Goal: Navigation & Orientation: Understand site structure

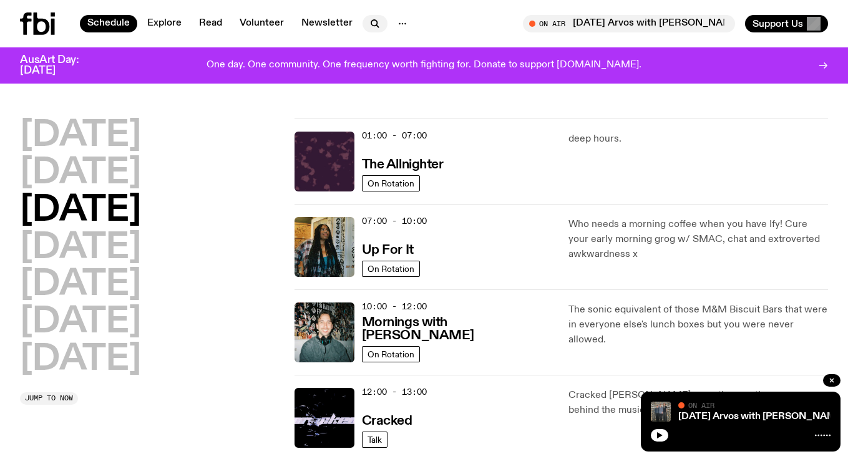
click at [368, 21] on icon "button" at bounding box center [375, 23] width 15 height 15
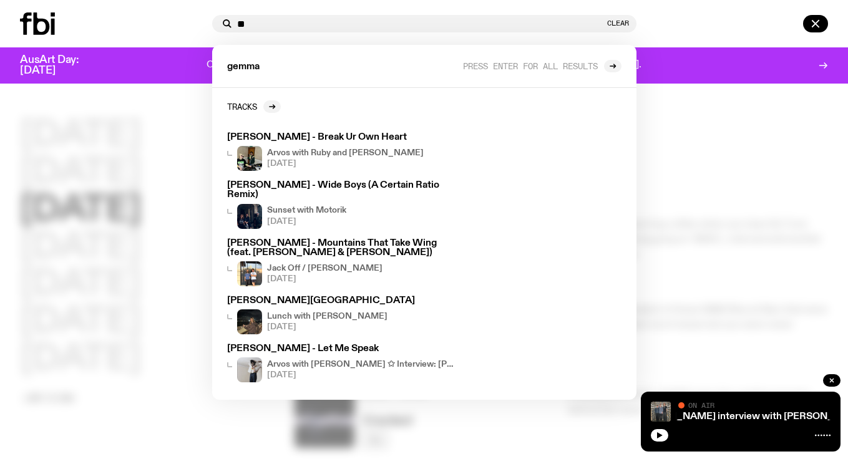
type input "*"
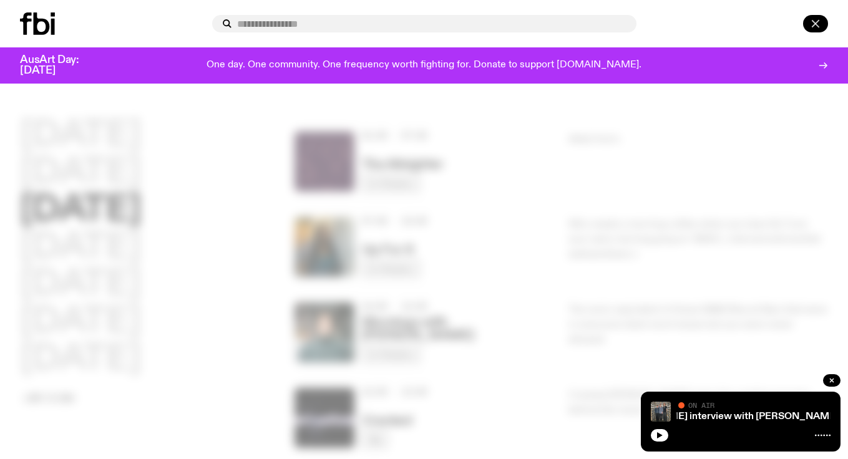
click at [811, 22] on icon "button" at bounding box center [815, 23] width 15 height 15
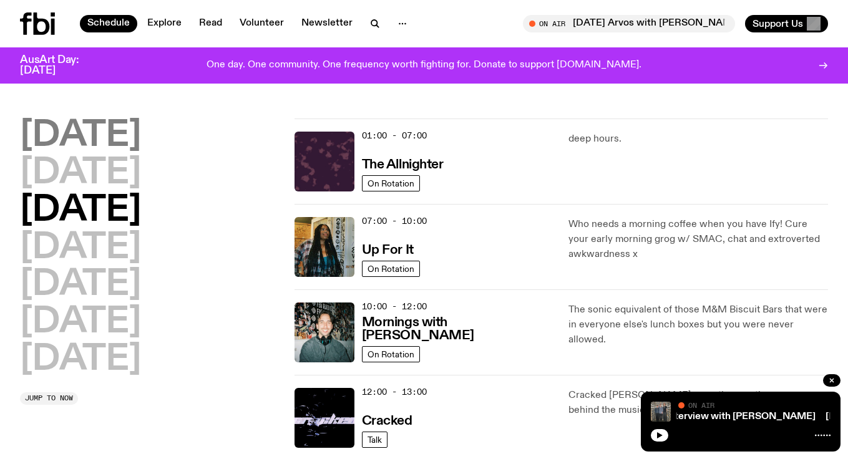
click at [122, 134] on h2 "[DATE]" at bounding box center [80, 136] width 121 height 35
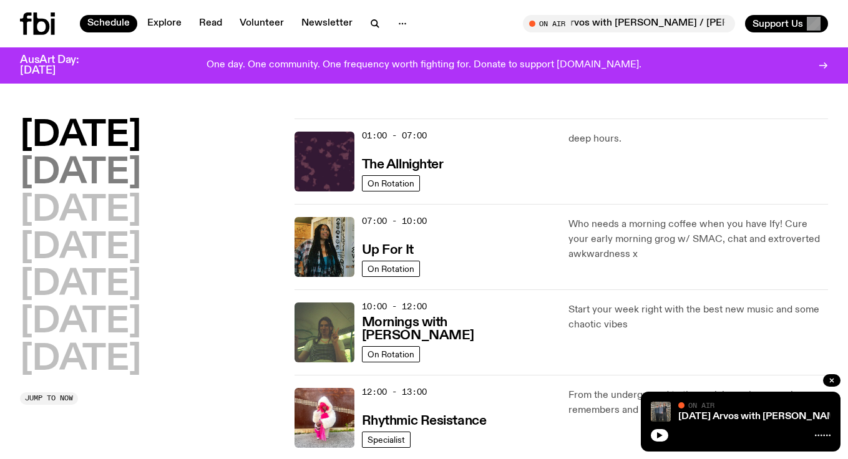
click at [97, 172] on h2 "[DATE]" at bounding box center [80, 173] width 121 height 35
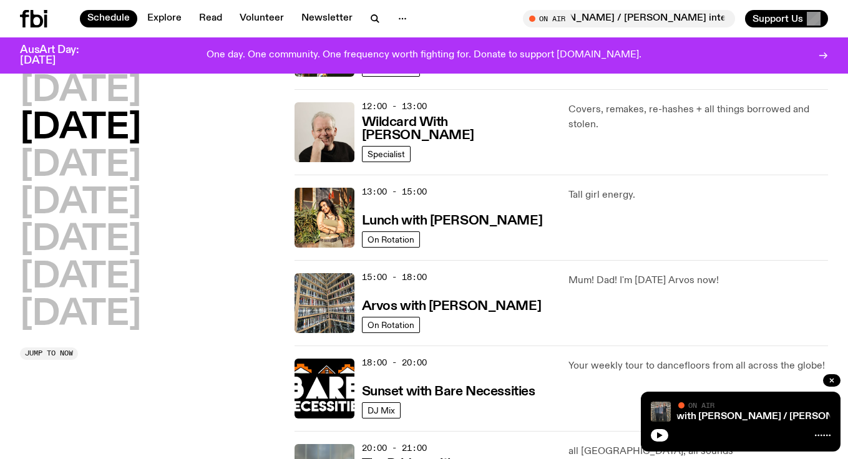
scroll to position [277, 0]
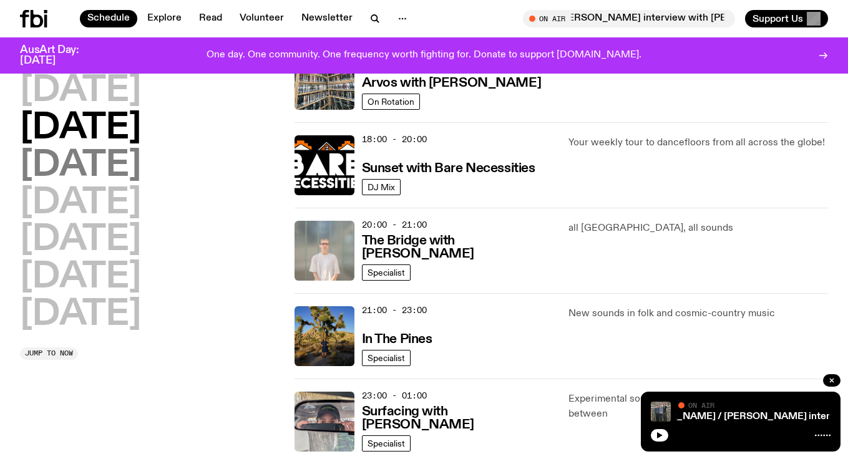
click at [98, 170] on h2 "[DATE]" at bounding box center [80, 166] width 121 height 35
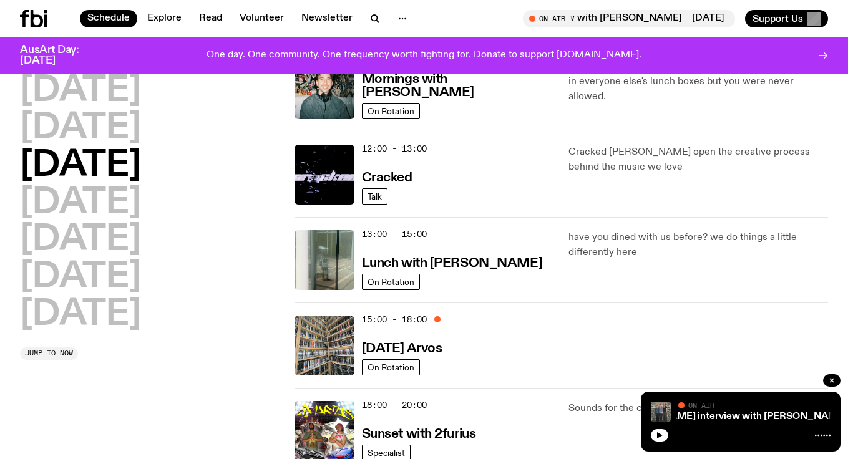
scroll to position [233, 0]
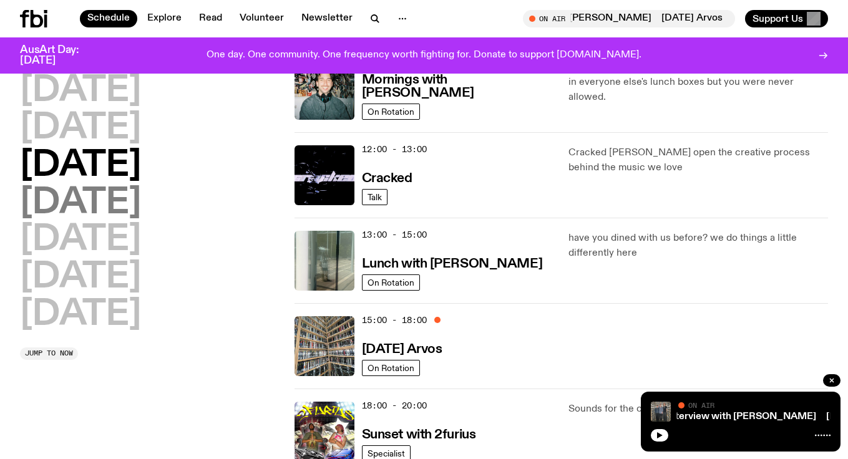
click at [122, 209] on h2 "[DATE]" at bounding box center [80, 203] width 121 height 35
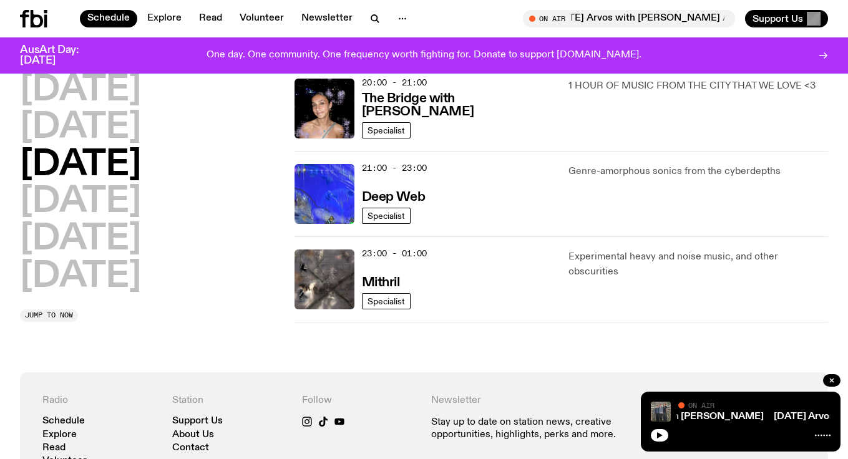
scroll to position [643, 0]
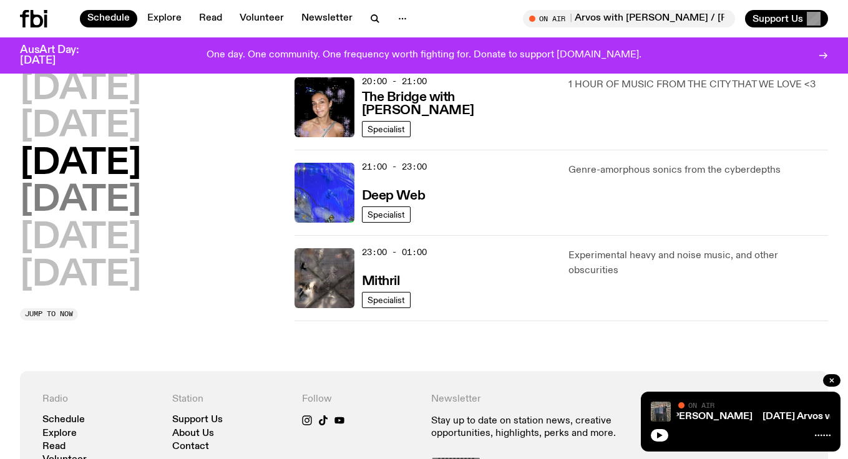
click at [79, 205] on h2 "[DATE]" at bounding box center [80, 201] width 121 height 35
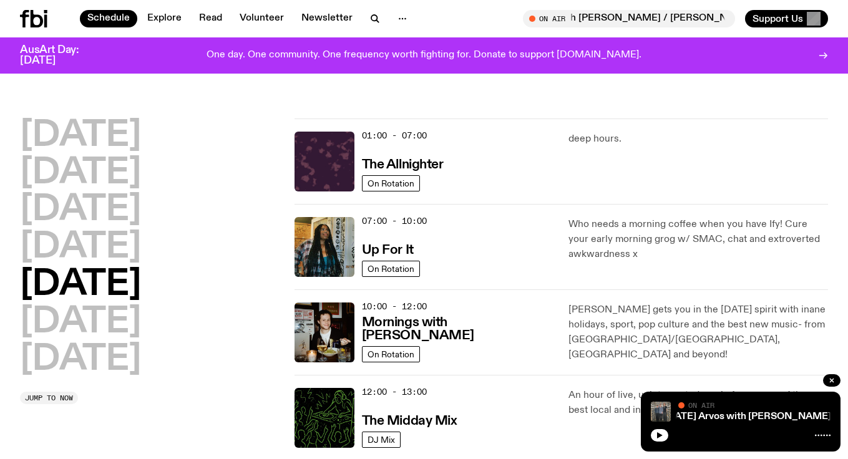
scroll to position [7, 0]
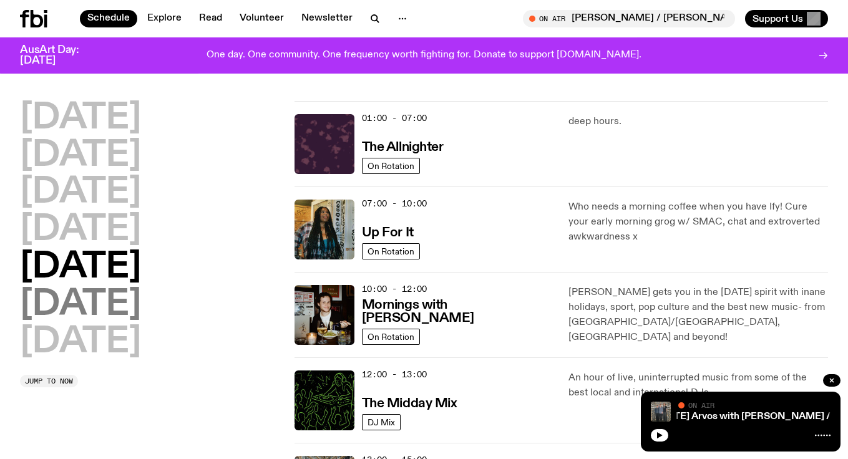
click at [130, 312] on h2 "[DATE]" at bounding box center [80, 305] width 121 height 35
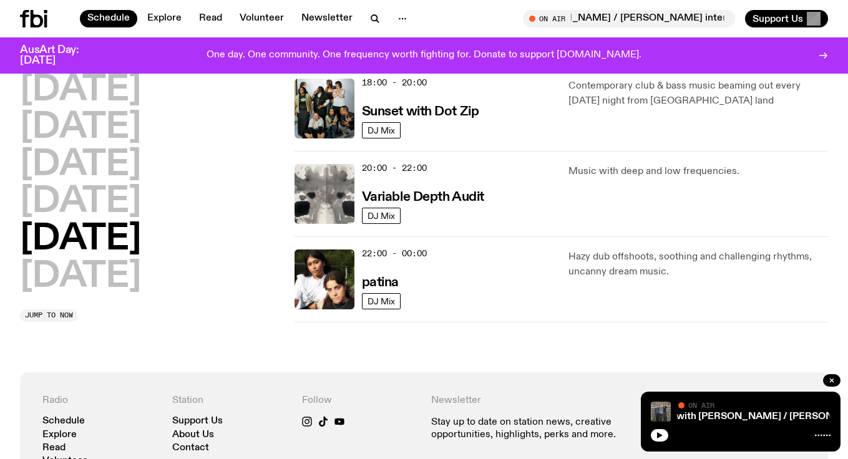
scroll to position [814, 0]
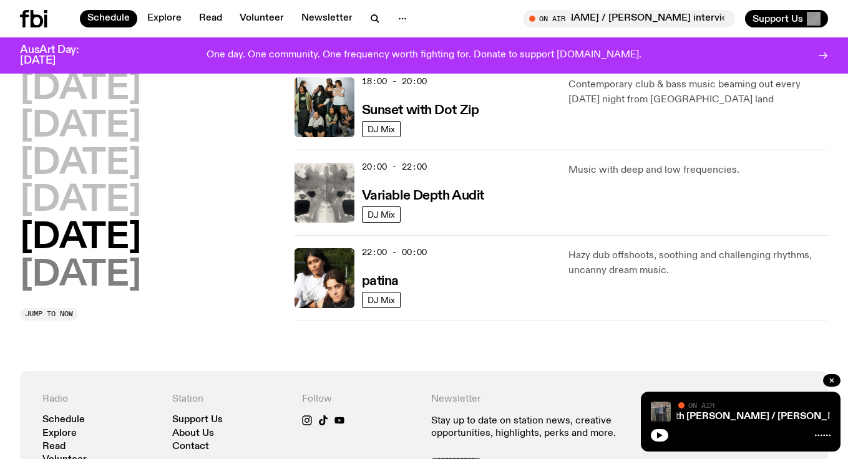
click at [74, 276] on h2 "[DATE]" at bounding box center [80, 275] width 121 height 35
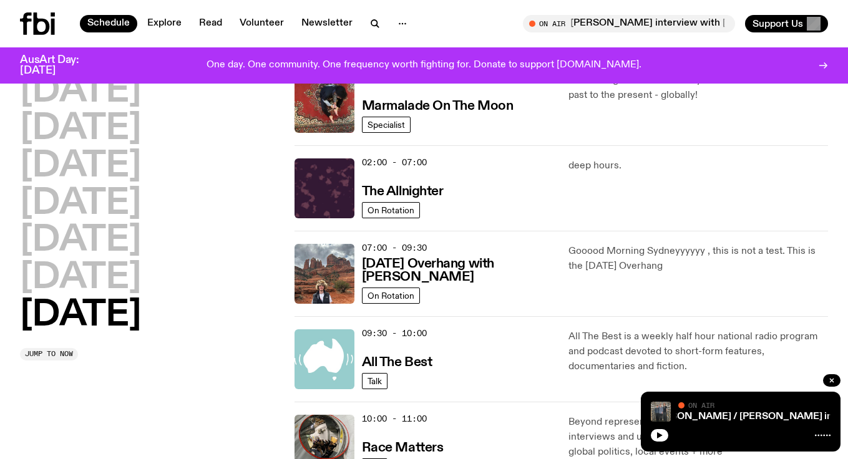
scroll to position [0, 0]
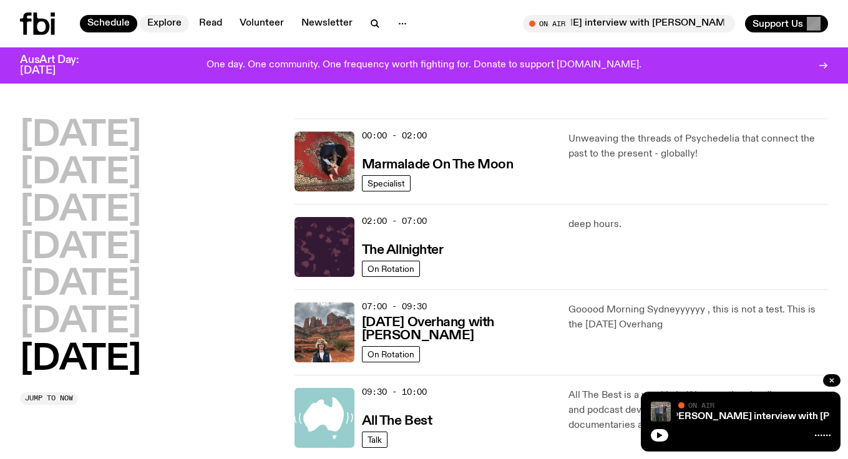
click at [158, 26] on link "Explore" at bounding box center [164, 23] width 49 height 17
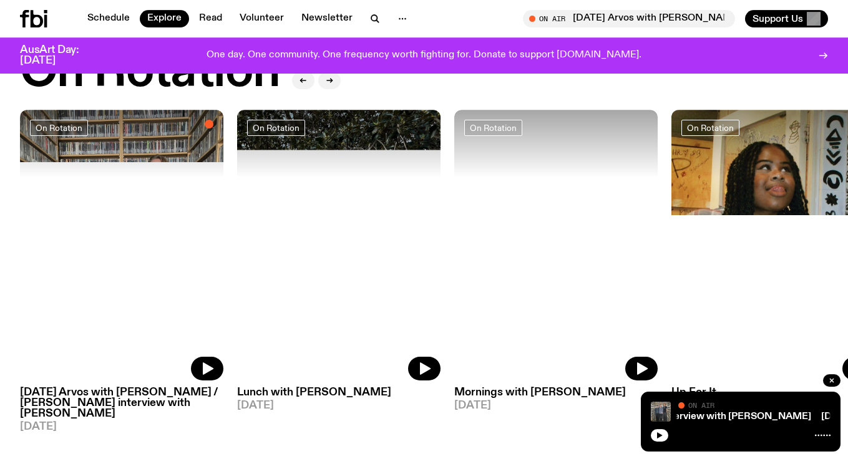
scroll to position [506, 0]
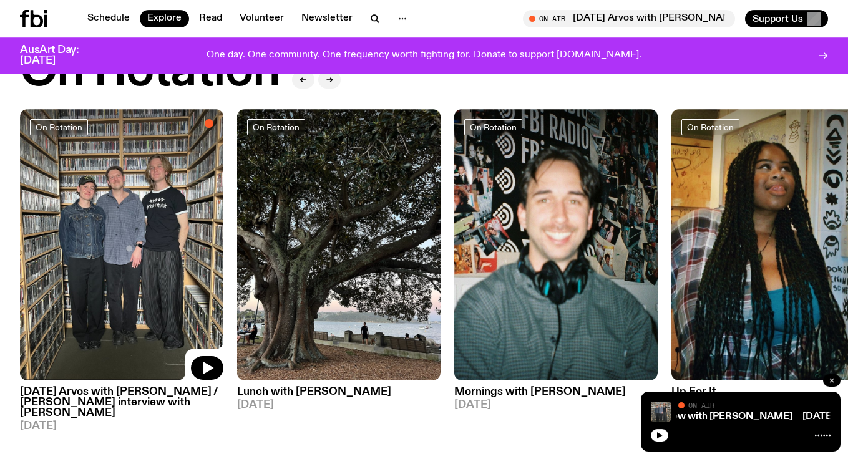
click at [834, 380] on icon "button" at bounding box center [831, 380] width 7 height 7
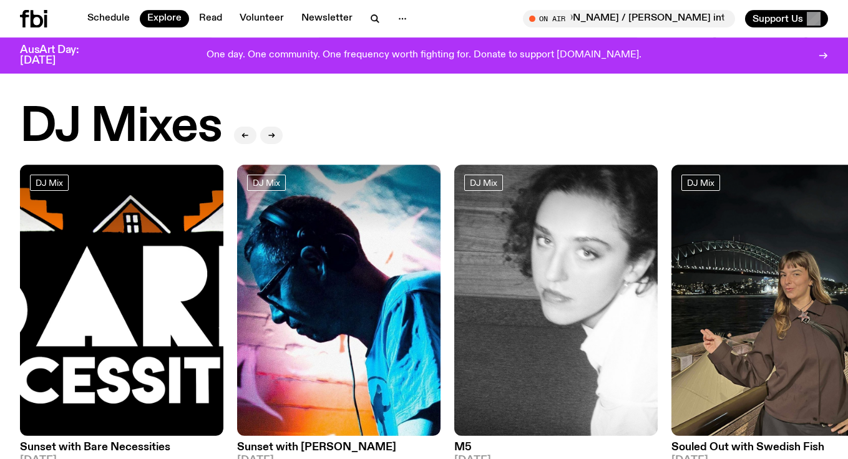
scroll to position [0, 0]
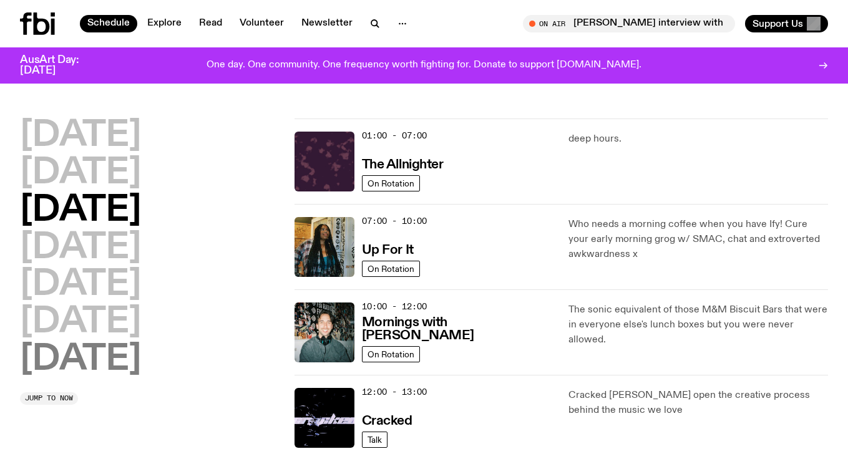
click at [112, 357] on h2 "[DATE]" at bounding box center [80, 360] width 121 height 35
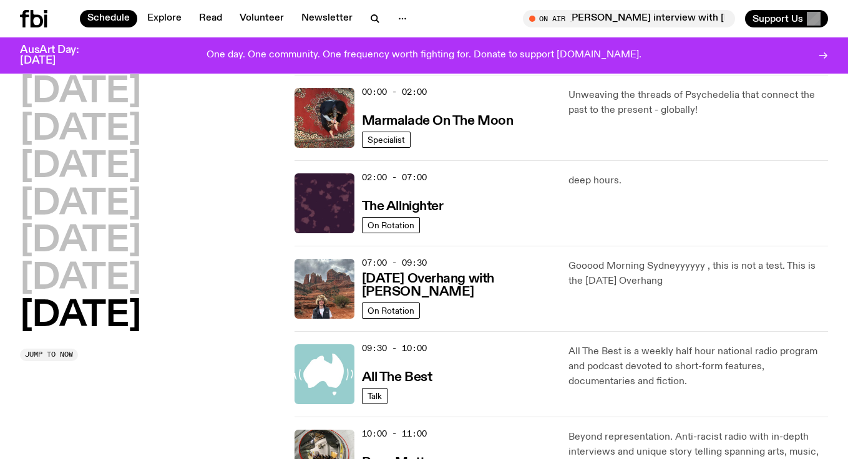
scroll to position [34, 0]
click at [157, 17] on link "Explore" at bounding box center [164, 18] width 49 height 17
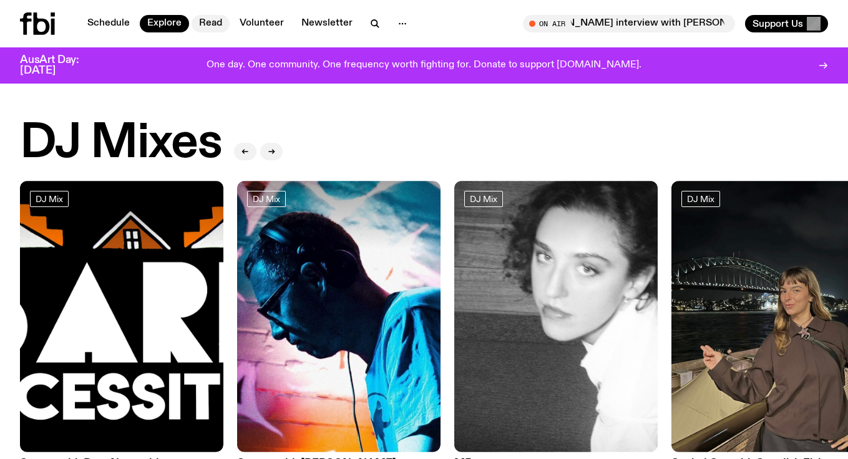
click at [210, 21] on link "Read" at bounding box center [211, 23] width 38 height 17
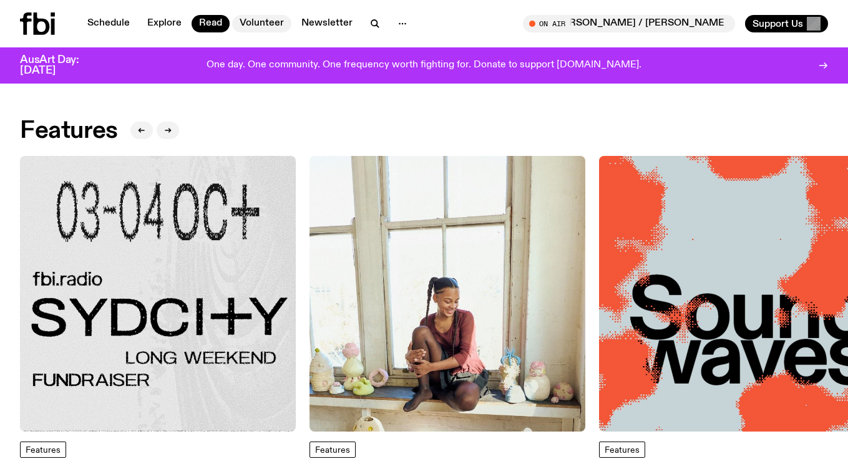
click at [255, 23] on link "Volunteer" at bounding box center [261, 23] width 59 height 17
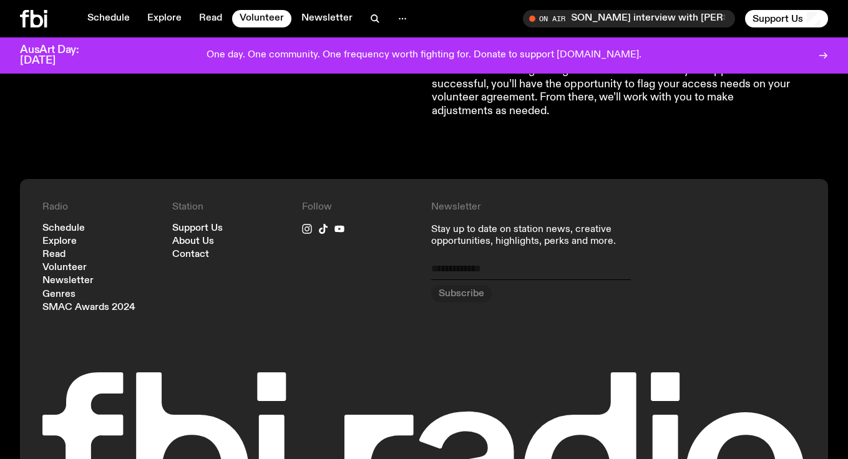
scroll to position [1199, 0]
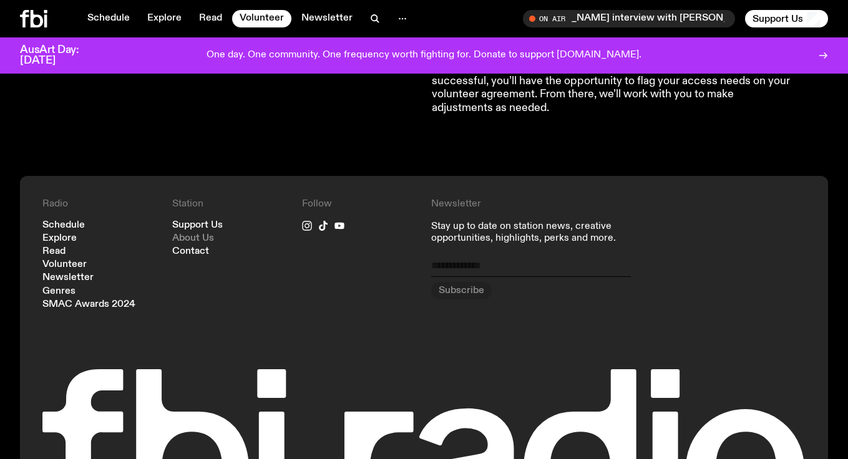
click at [183, 239] on link "About Us" at bounding box center [193, 238] width 42 height 9
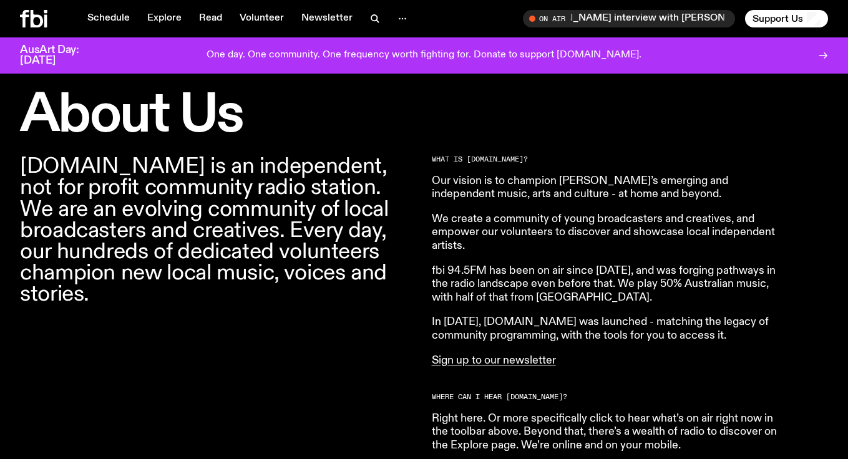
scroll to position [366, 0]
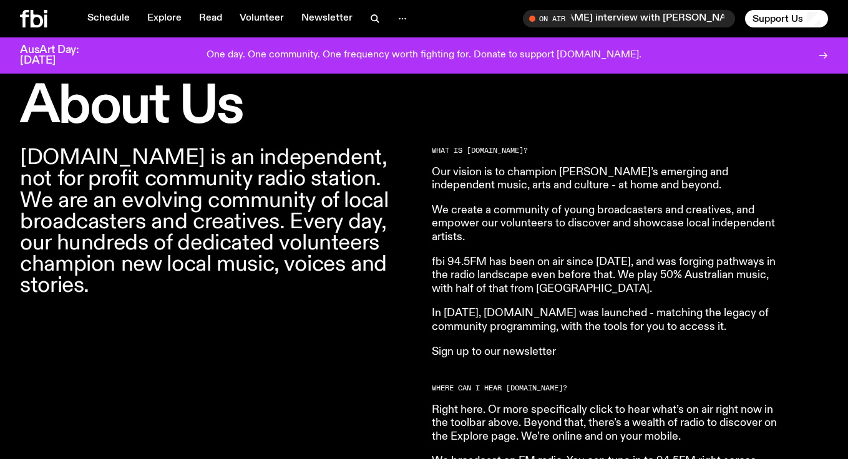
click at [467, 351] on link "Sign up to our newsletter" at bounding box center [494, 351] width 124 height 11
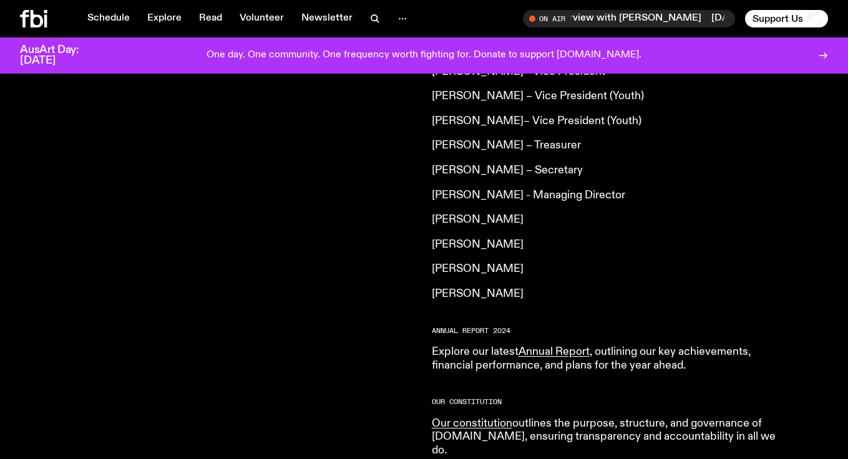
scroll to position [1022, 0]
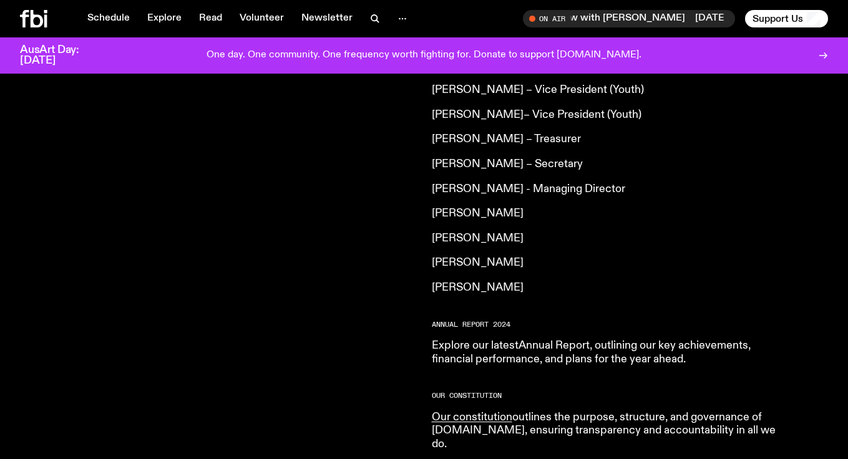
click at [557, 340] on link "Annual Report" at bounding box center [554, 345] width 71 height 11
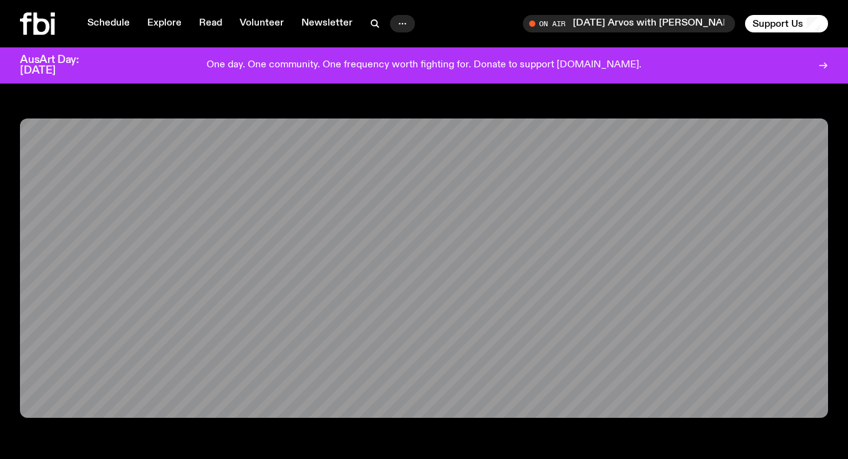
click at [404, 22] on icon "button" at bounding box center [402, 23] width 15 height 15
click at [398, 44] on link "About Us" at bounding box center [402, 49] width 62 height 17
